Goal: Communication & Community: Ask a question

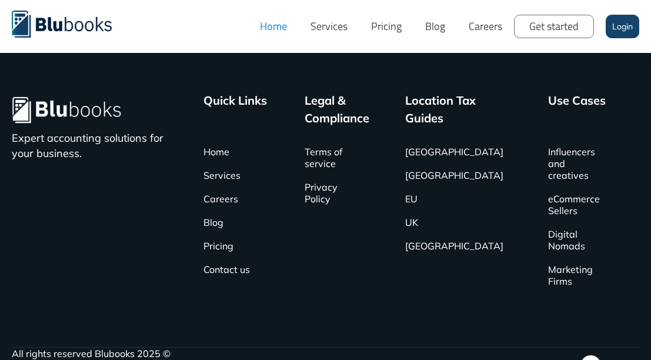
scroll to position [3901, 0]
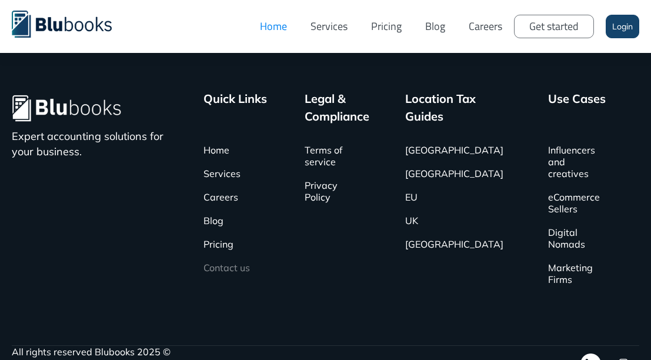
click at [232, 256] on link "Contact us" at bounding box center [226, 268] width 46 height 24
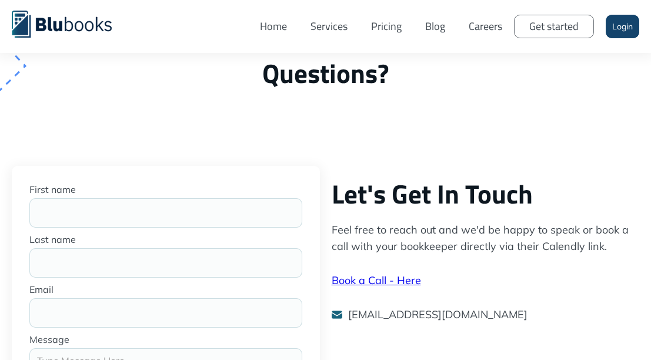
scroll to position [176, 0]
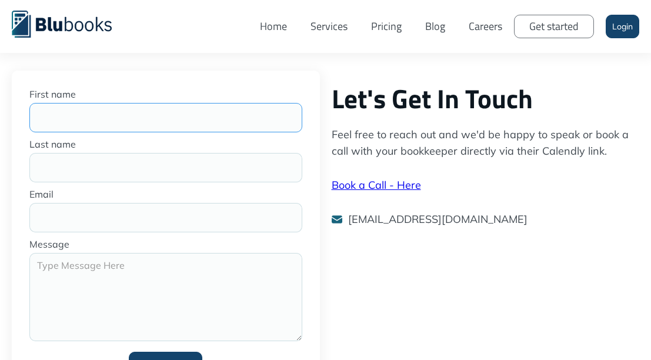
click at [136, 114] on input "First name" at bounding box center [165, 117] width 273 height 29
type input "[PERSON_NAME]"
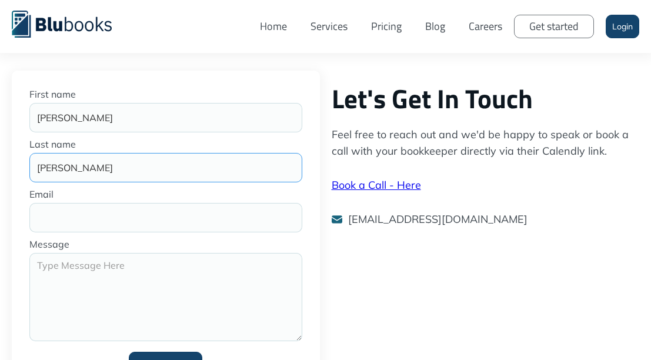
type input "[PERSON_NAME]"
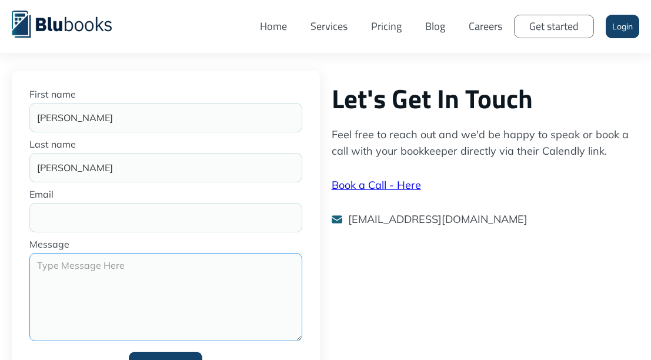
click at [143, 290] on textarea "Message" at bounding box center [165, 297] width 273 height 88
paste textarea "My name is [PERSON_NAME], From [PERSON_NAME] Construction Company. We are curre…"
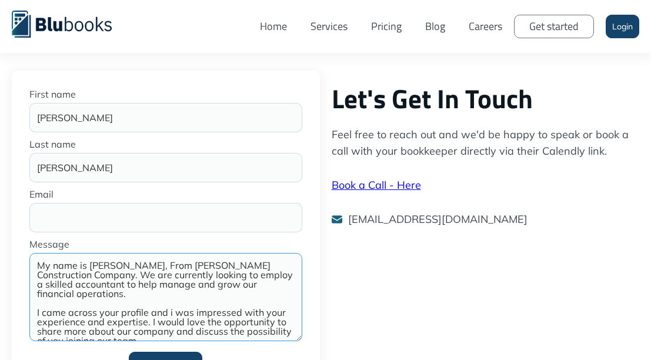
scroll to position [90, 0]
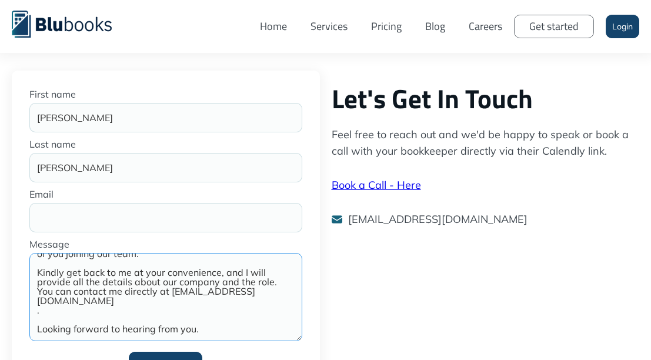
drag, startPoint x: 172, startPoint y: 309, endPoint x: 39, endPoint y: 309, distance: 132.8
click at [39, 309] on textarea "My name is [PERSON_NAME], From [PERSON_NAME] Construction Company. We are curre…" at bounding box center [165, 297] width 273 height 88
type textarea "My name is [PERSON_NAME], From [PERSON_NAME] Construction Company. We are curre…"
click at [85, 216] on input "Email" at bounding box center [165, 217] width 273 height 29
paste input "[EMAIL_ADDRESS][DOMAIN_NAME]"
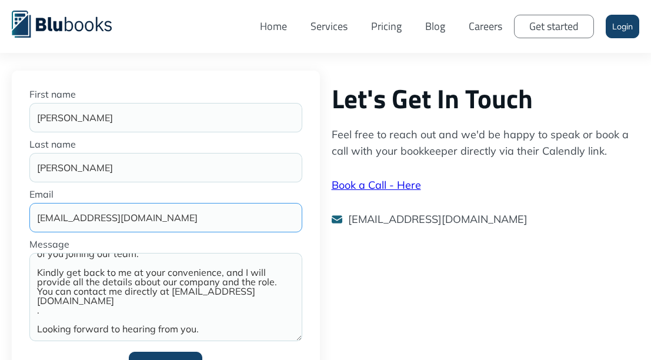
type input "[EMAIL_ADDRESS][DOMAIN_NAME]"
click at [80, 293] on textarea "My name is [PERSON_NAME], From [PERSON_NAME] Construction Company. We are curre…" at bounding box center [165, 297] width 273 height 88
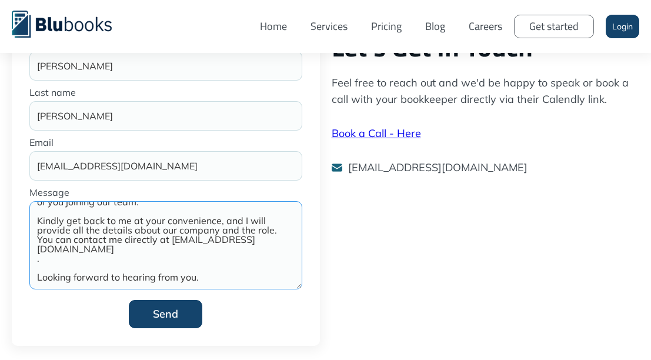
scroll to position [235, 0]
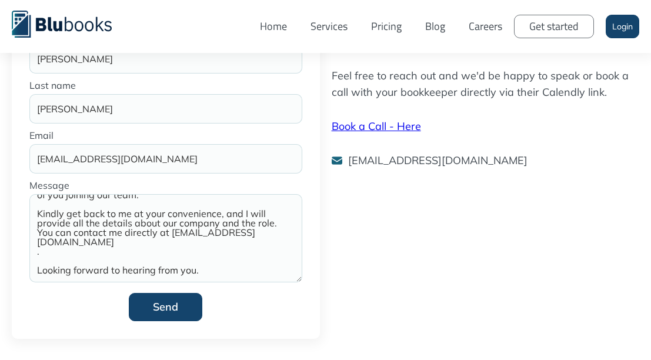
click at [172, 304] on input "Send" at bounding box center [165, 307] width 73 height 28
